Goal: Find specific page/section: Find specific page/section

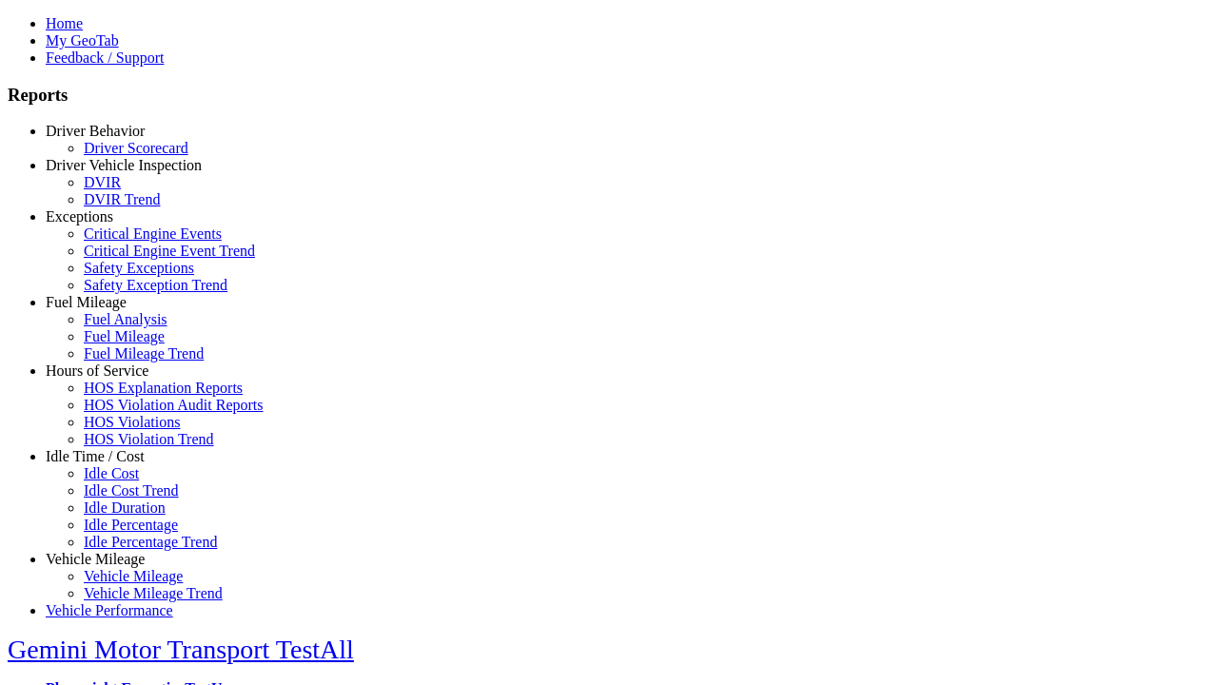
click at [109, 379] on link "Hours of Service" at bounding box center [97, 371] width 103 height 16
click at [124, 396] on link "HOS Explanation Reports" at bounding box center [163, 388] width 159 height 16
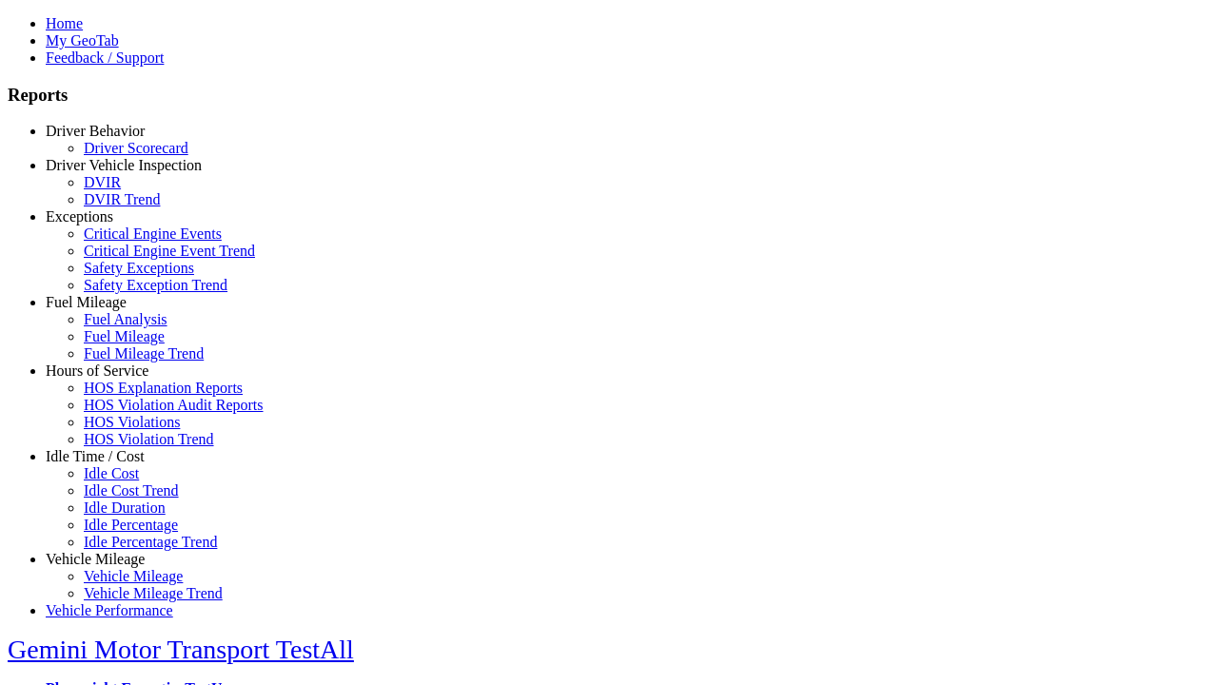
type input "**********"
type input "*********"
